Goal: Transaction & Acquisition: Purchase product/service

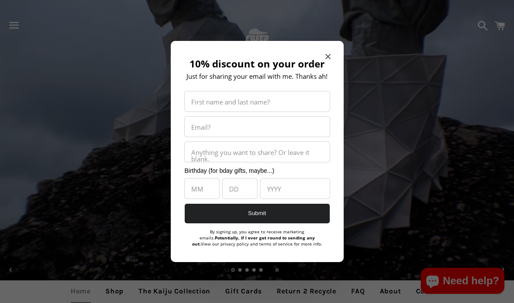
click at [328, 55] on icon "Close modal" at bounding box center [327, 56] width 5 height 5
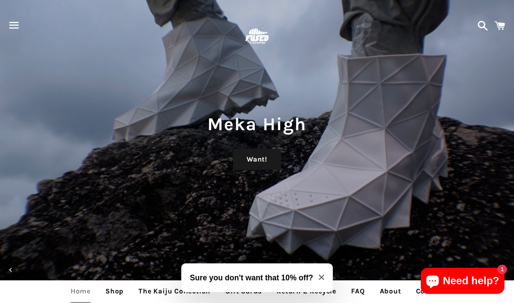
click at [15, 27] on span "button" at bounding box center [14, 25] width 20 height 26
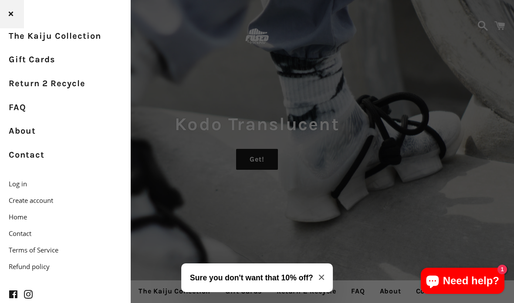
scroll to position [47, 0]
click at [20, 129] on link "About" at bounding box center [65, 132] width 131 height 24
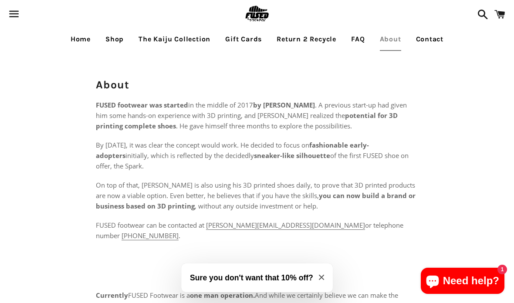
click at [190, 43] on link "The Kaiju Collection" at bounding box center [174, 39] width 85 height 22
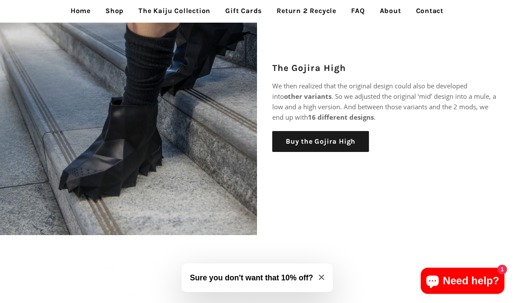
scroll to position [499, 0]
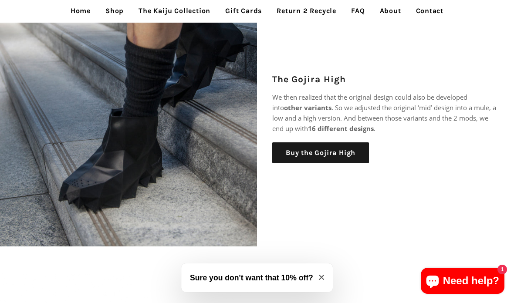
click at [327, 150] on link "Buy the Gojira High" at bounding box center [320, 153] width 97 height 21
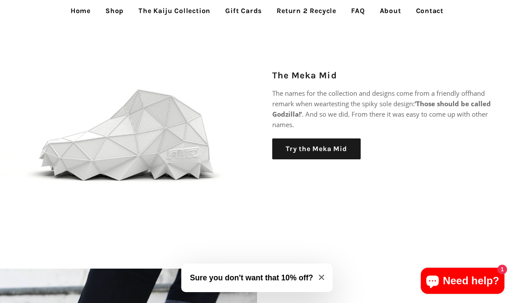
scroll to position [786, 0]
click at [320, 146] on link "Try the Meka Mid" at bounding box center [316, 149] width 88 height 21
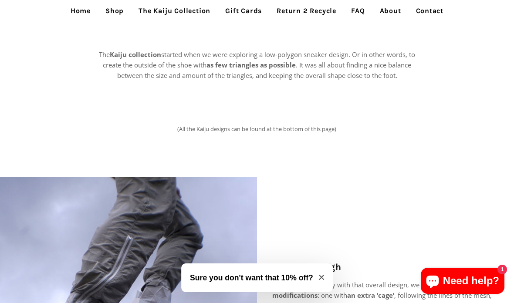
scroll to position [0, 0]
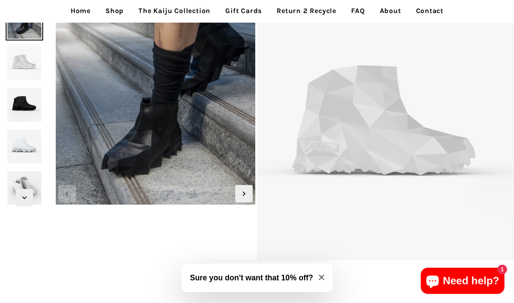
scroll to position [28, 0]
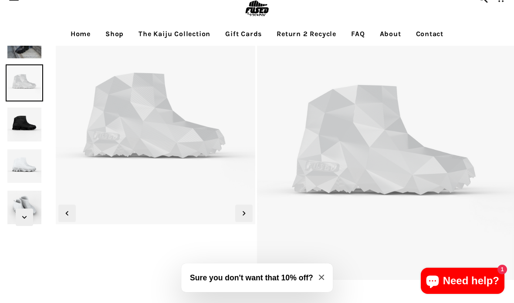
click at [17, 75] on img at bounding box center [24, 83] width 37 height 37
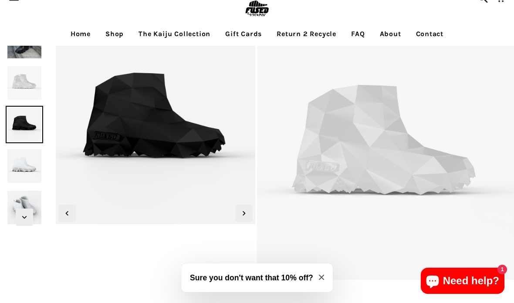
click at [22, 115] on img at bounding box center [24, 124] width 37 height 37
click at [25, 157] on img at bounding box center [24, 166] width 37 height 37
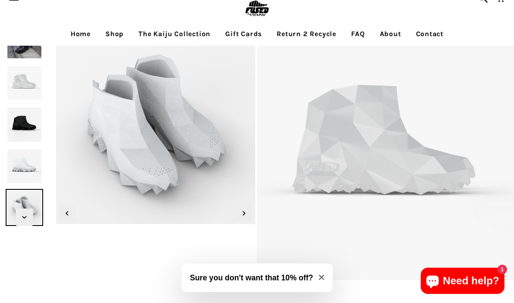
click at [27, 192] on img at bounding box center [24, 207] width 37 height 37
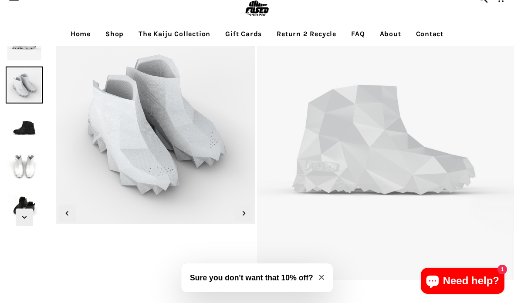
click at [25, 165] on img at bounding box center [24, 168] width 37 height 37
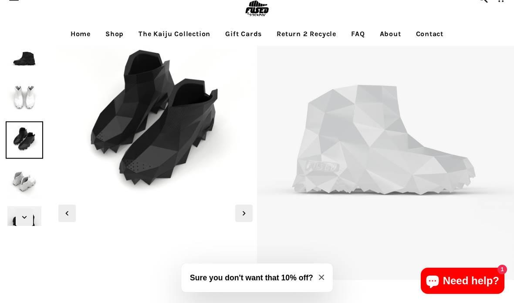
click at [23, 145] on img at bounding box center [24, 140] width 37 height 37
click at [24, 176] on img at bounding box center [24, 181] width 37 height 37
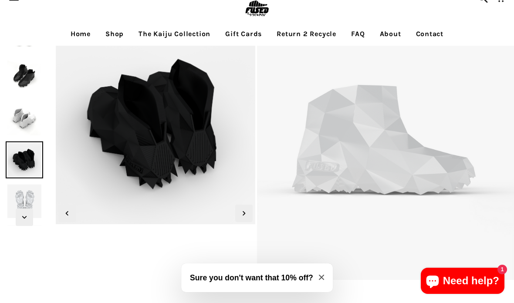
click at [27, 156] on img at bounding box center [24, 159] width 37 height 37
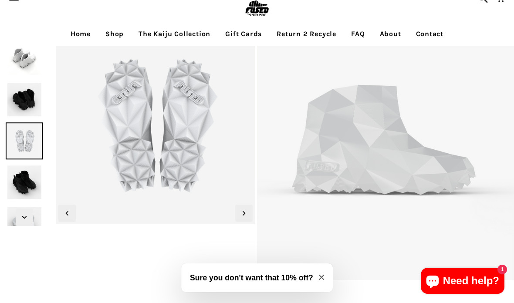
click at [19, 145] on img at bounding box center [24, 140] width 37 height 37
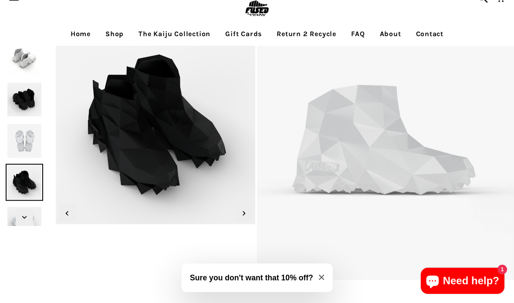
click at [30, 173] on img at bounding box center [24, 182] width 37 height 37
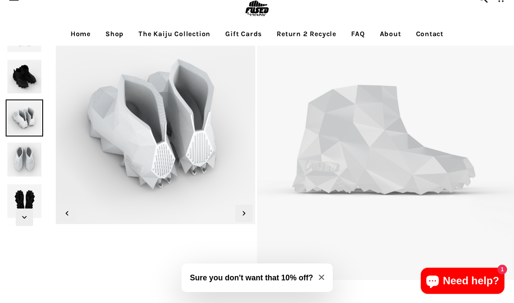
click at [23, 137] on div at bounding box center [24, 118] width 49 height 37
click at [22, 137] on img at bounding box center [24, 118] width 37 height 37
click at [24, 151] on img at bounding box center [24, 159] width 37 height 37
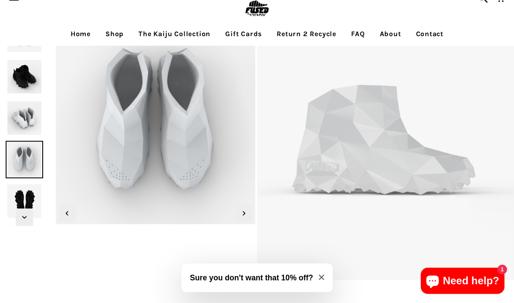
click at [29, 174] on img at bounding box center [24, 159] width 37 height 37
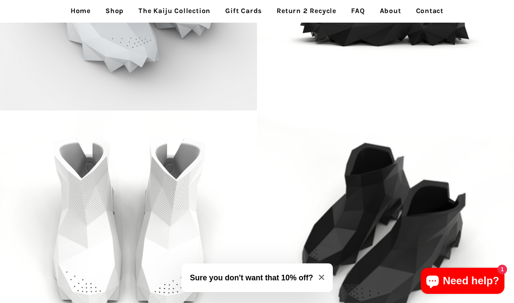
scroll to position [1245, 0]
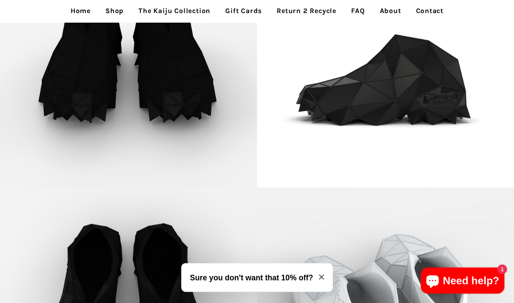
scroll to position [1877, 0]
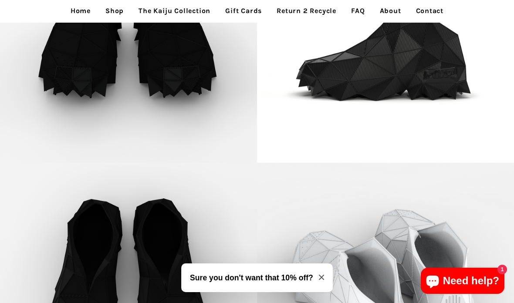
click at [416, 78] on img at bounding box center [385, 34] width 257 height 257
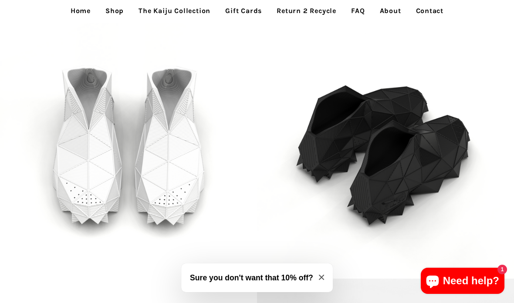
scroll to position [990, 0]
click at [398, 145] on img at bounding box center [385, 150] width 257 height 257
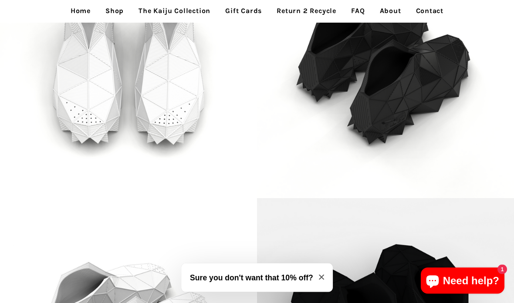
scroll to position [984, 0]
